Goal: Complete application form: Complete application form

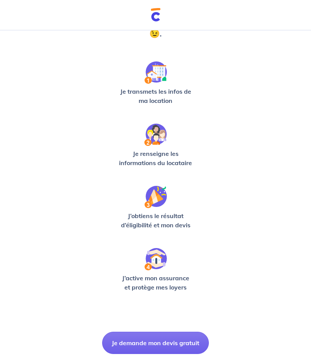
scroll to position [134, 0]
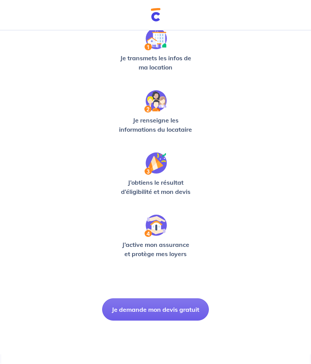
click at [183, 304] on button "Je demande mon devis gratuit" at bounding box center [155, 310] width 107 height 22
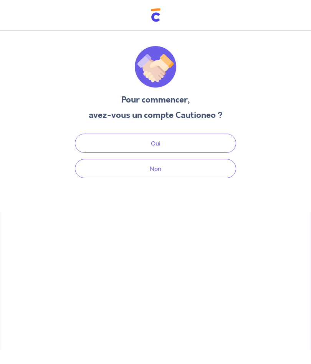
click at [161, 159] on button "Non" at bounding box center [155, 168] width 161 height 19
click at [159, 159] on button "Non" at bounding box center [155, 168] width 161 height 19
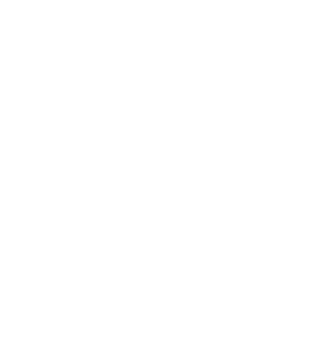
select select "FR"
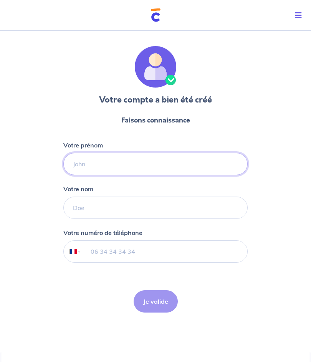
click at [76, 162] on input "Votre prénom" at bounding box center [155, 164] width 184 height 22
type input "[PERSON_NAME]"
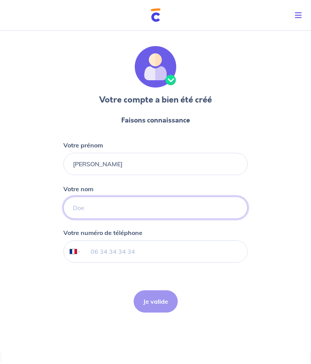
type input "Saponaro"
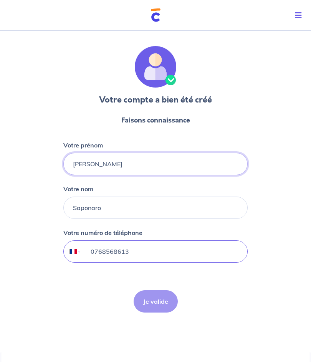
type input "07 68 56 86 13"
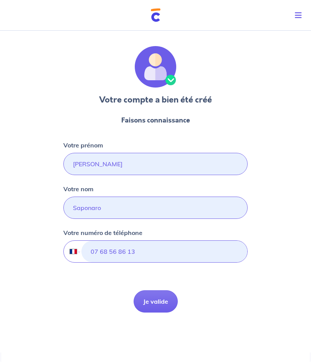
click at [159, 306] on button "Je valide" at bounding box center [156, 301] width 44 height 22
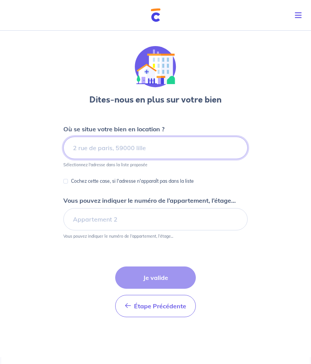
click at [76, 149] on input at bounding box center [155, 148] width 184 height 22
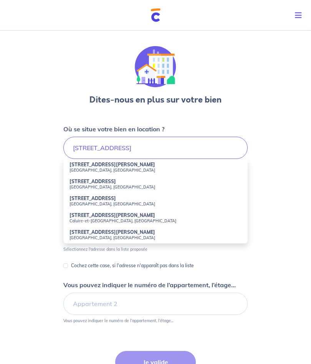
click at [106, 210] on li "58 Rue François Peissel Caluire-et-Cuire, France" at bounding box center [155, 218] width 184 height 17
type input "58 Rue François Peissel, Caluire-et-Cuire, France"
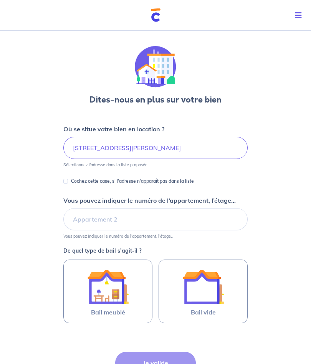
click at [142, 197] on p "Vous pouvez indiquer le numéro de l’appartement, l’étage..." at bounding box center [149, 200] width 172 height 9
click at [142, 208] on input "Vous pouvez indiquer le numéro de l’appartement, l’étage..." at bounding box center [155, 219] width 184 height 22
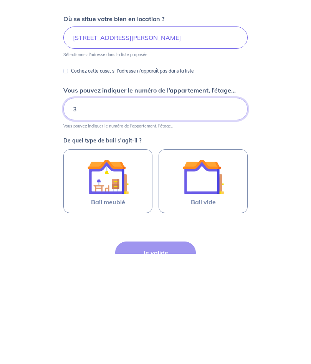
type input "3"
click at [211, 266] on img at bounding box center [202, 286] width 41 height 41
click at [0, 0] on input "Bail vide" at bounding box center [0, 0] width 0 height 0
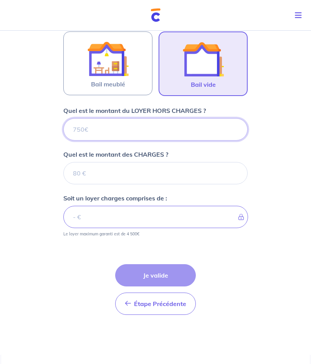
scroll to position [228, 0]
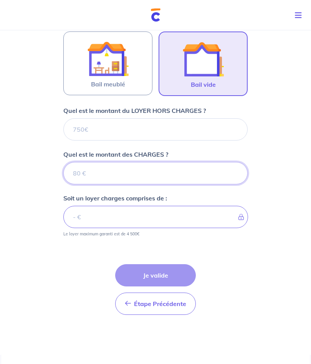
click at [79, 172] on input "Quel est le montant des CHARGES ?" at bounding box center [155, 173] width 184 height 22
click at [75, 131] on input "Quel est le montant du LOYER HORS CHARGES ?" at bounding box center [155, 130] width 184 height 22
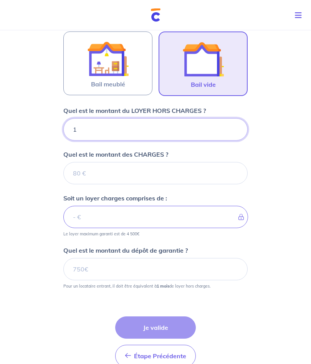
type input "14"
type input "145"
type input "1450"
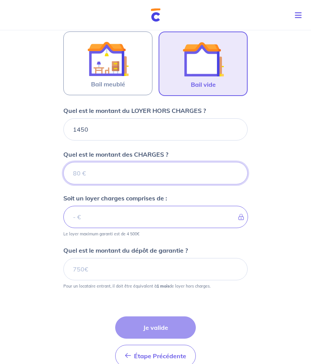
click at [84, 170] on input "Quel est le montant des CHARGES ?" at bounding box center [155, 173] width 184 height 22
type input "1"
type input "1451"
type input "15"
type input "1465"
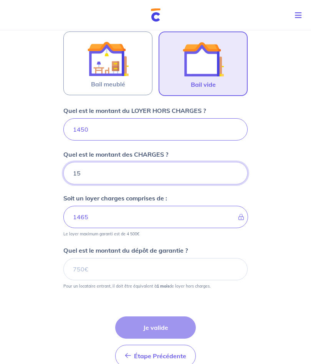
type input "150"
type input "1600"
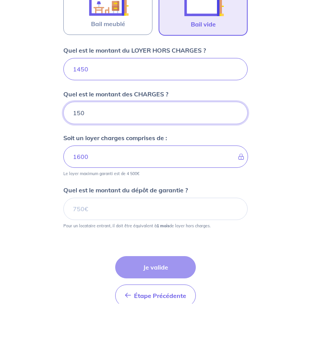
type input "150"
click at [81, 258] on input "Quel est le montant du dépôt de garantie ?" at bounding box center [155, 269] width 184 height 22
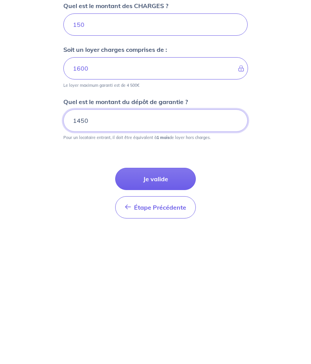
scroll to position [236, 0]
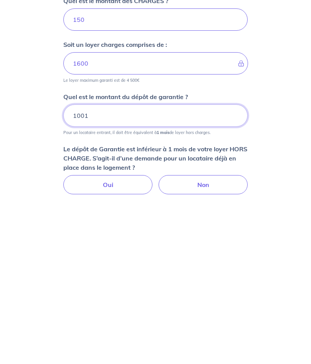
type input "1001"
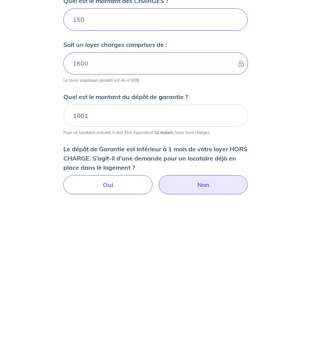
click at [203, 321] on label "Non" at bounding box center [203, 330] width 89 height 19
click at [158, 321] on input "Non" at bounding box center [155, 323] width 5 height 5
radio input "true"
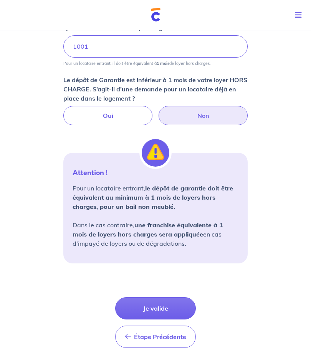
scroll to position [484, 0]
